Goal: Navigation & Orientation: Find specific page/section

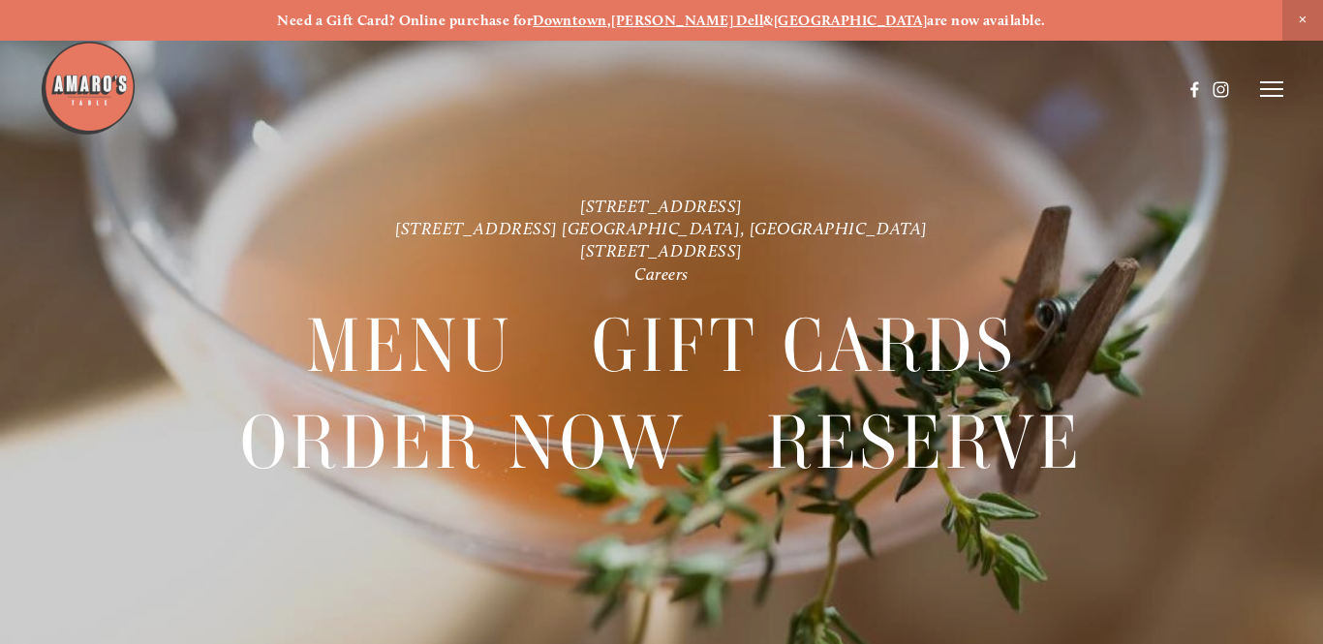
click at [930, 143] on header "Menu Order Now Visit Gallery 0" at bounding box center [662, 89] width 1244 height 179
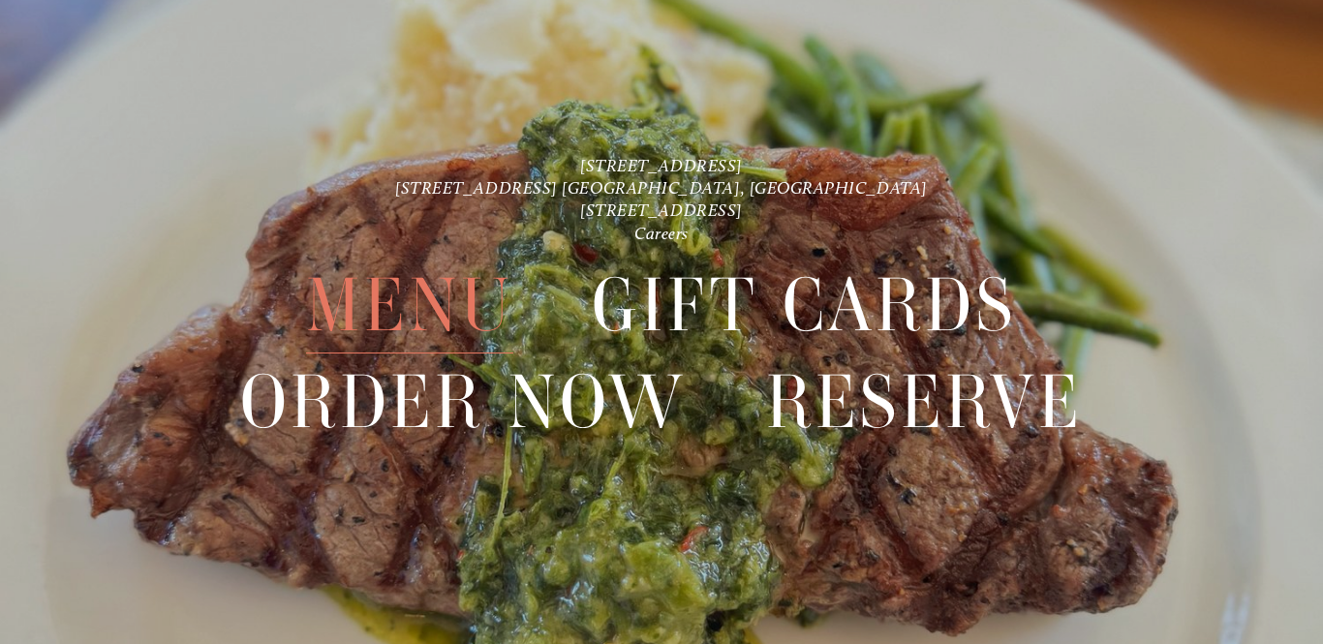
click at [437, 298] on span "Menu" at bounding box center [409, 306] width 206 height 96
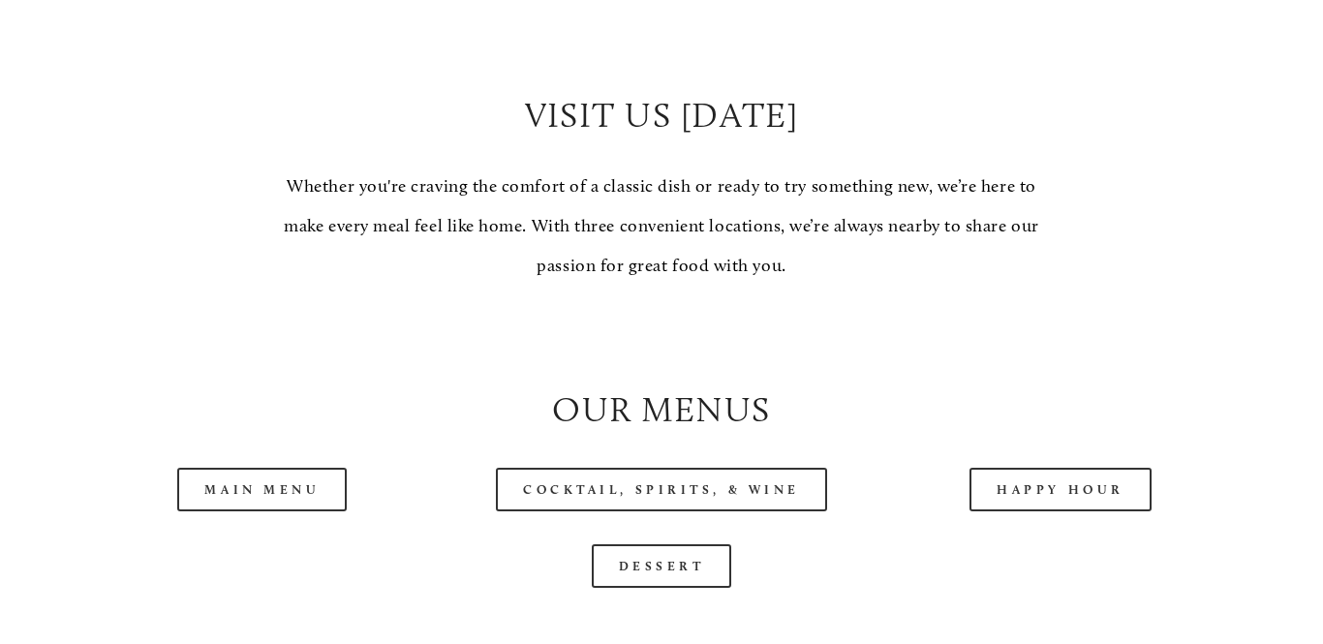
scroll to position [1584, 0]
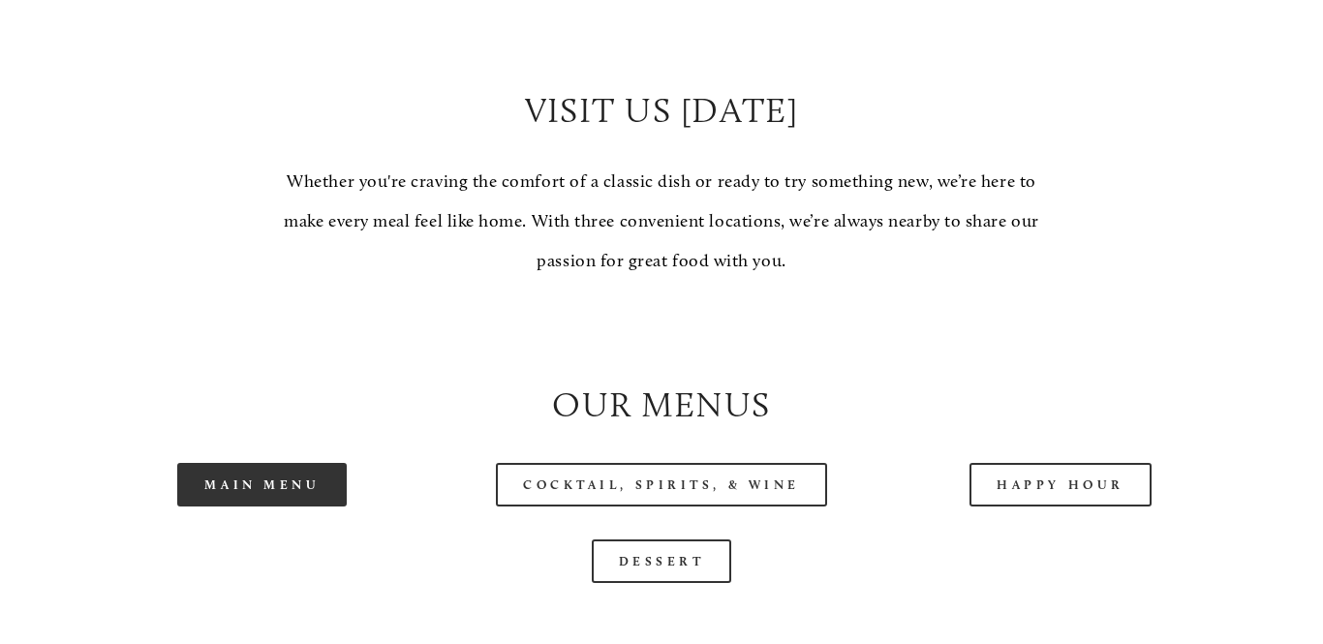
click at [298, 483] on link "Main Menu" at bounding box center [262, 485] width 170 height 44
